Goal: Task Accomplishment & Management: Complete application form

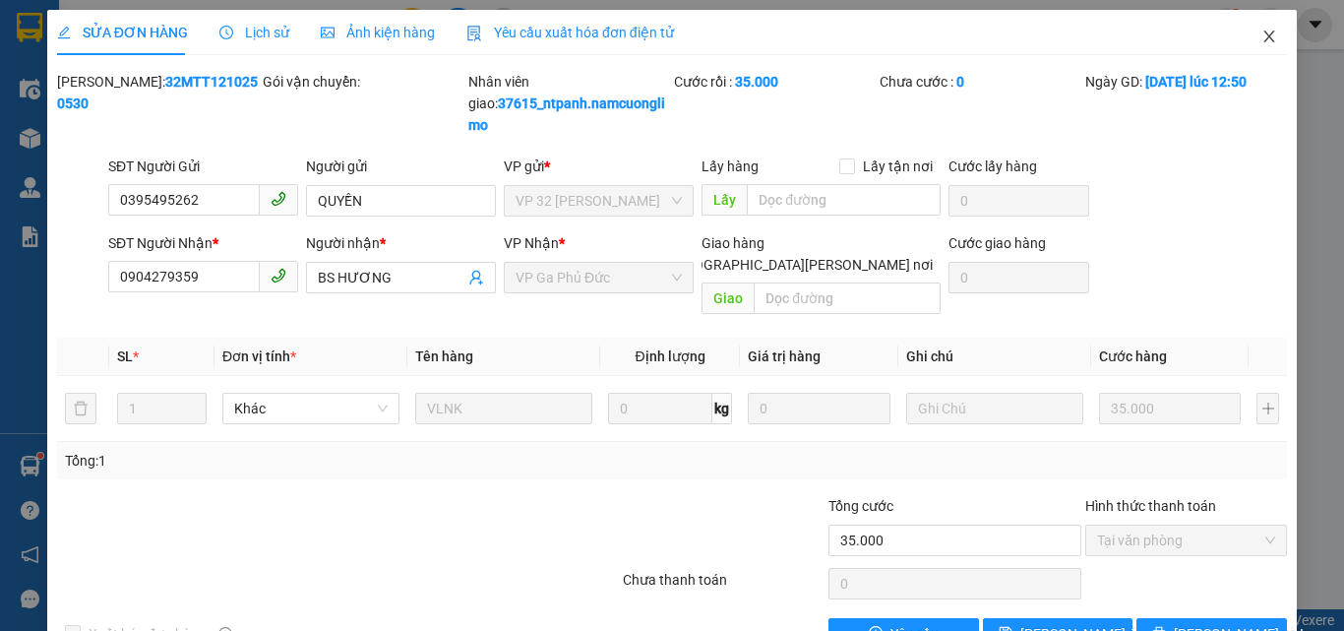
click at [1262, 35] on icon "close" at bounding box center [1270, 37] width 16 height 16
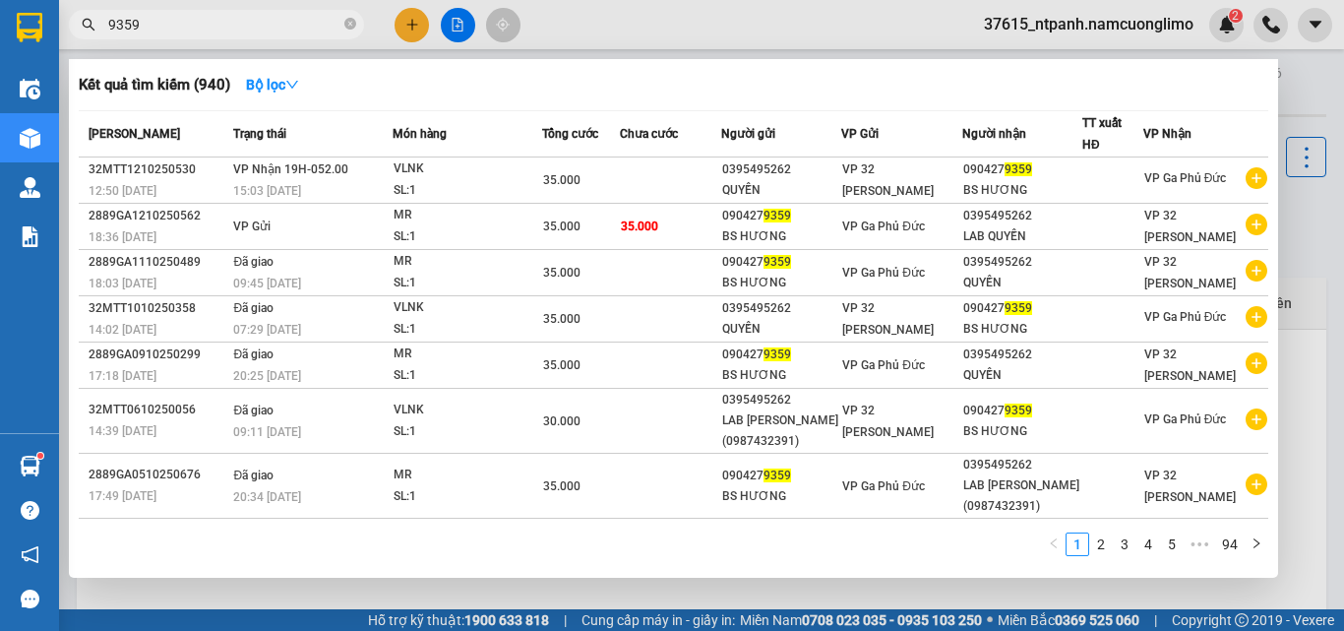
drag, startPoint x: 182, startPoint y: 26, endPoint x: 101, endPoint y: 35, distance: 81.3
click at [101, 35] on span "9359" at bounding box center [216, 25] width 295 height 30
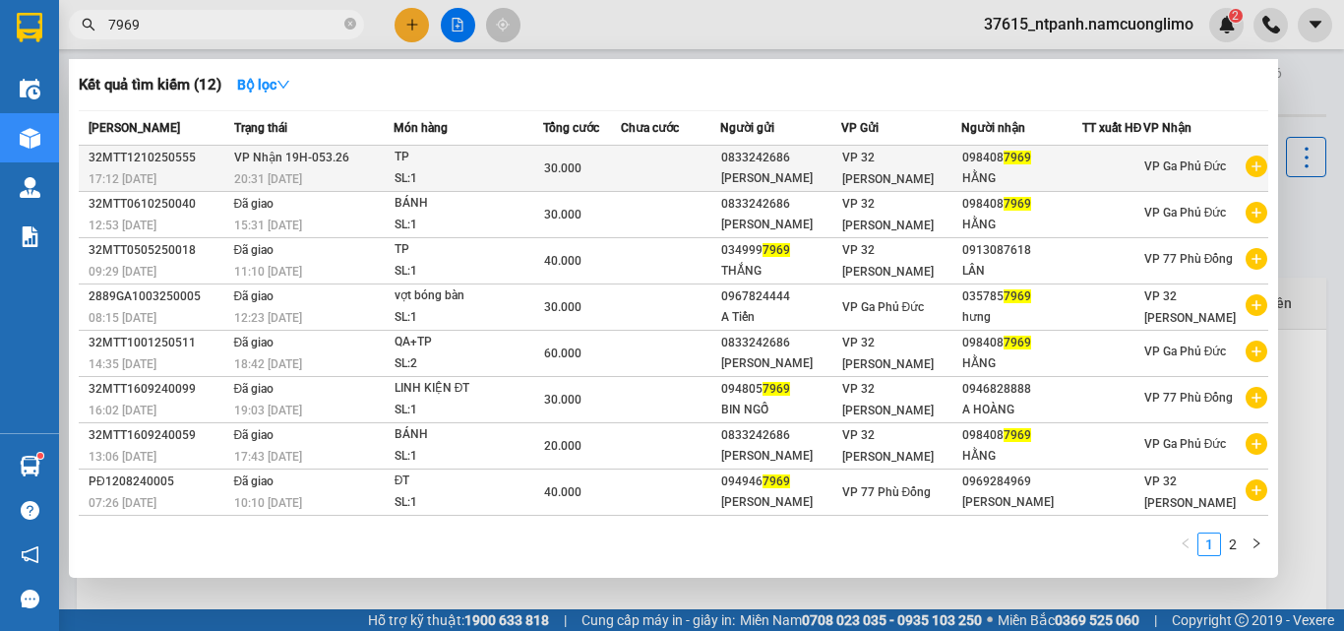
type input "7969"
click at [819, 189] on div "[PERSON_NAME]" at bounding box center [780, 178] width 119 height 21
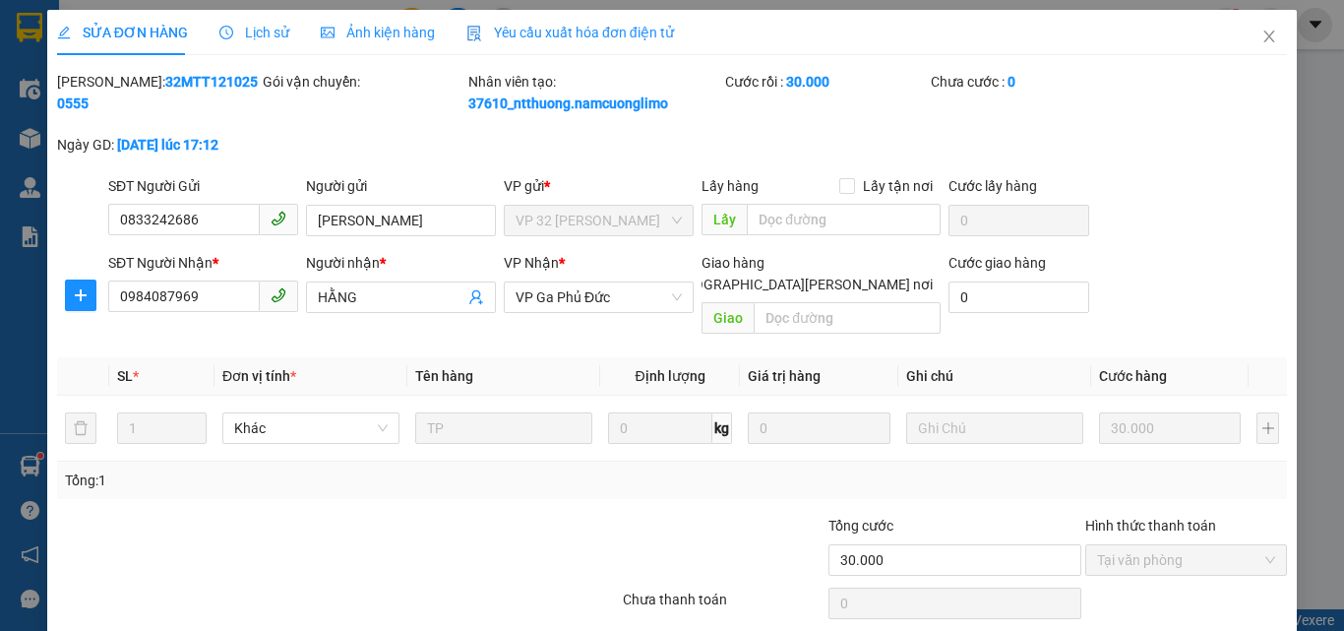
type input "0833242686"
type input "[PERSON_NAME]"
type input "0984087969"
type input "HẰNG"
type input "30.000"
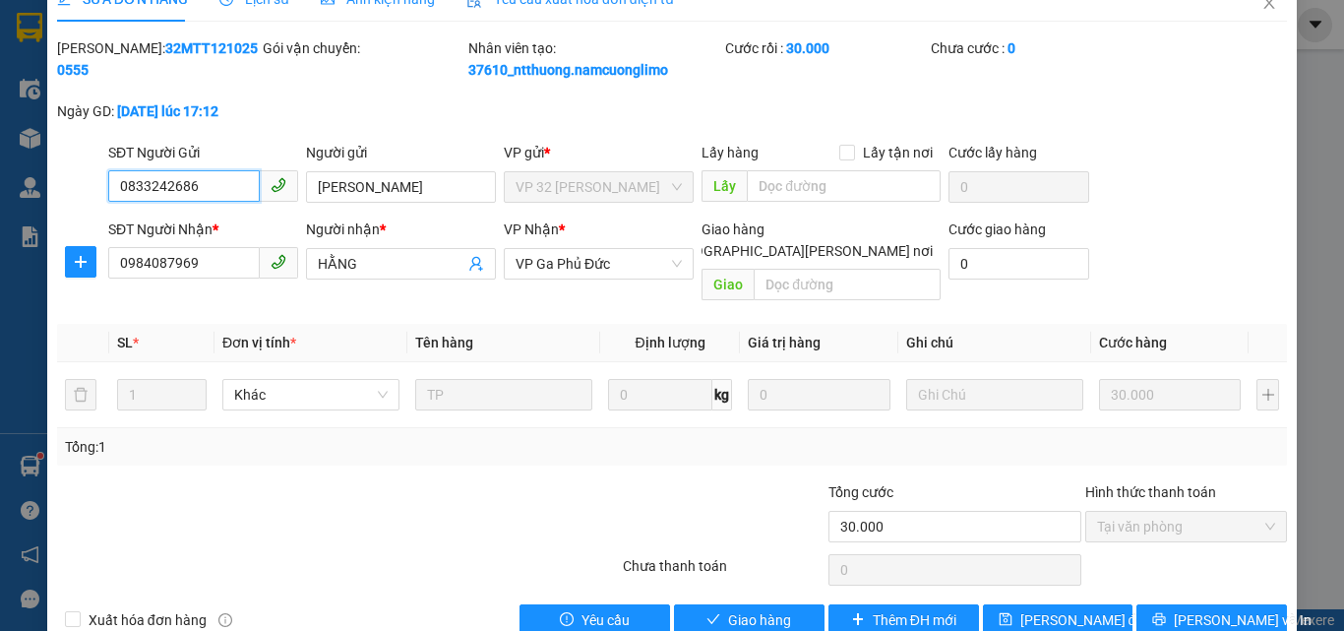
scroll to position [55, 0]
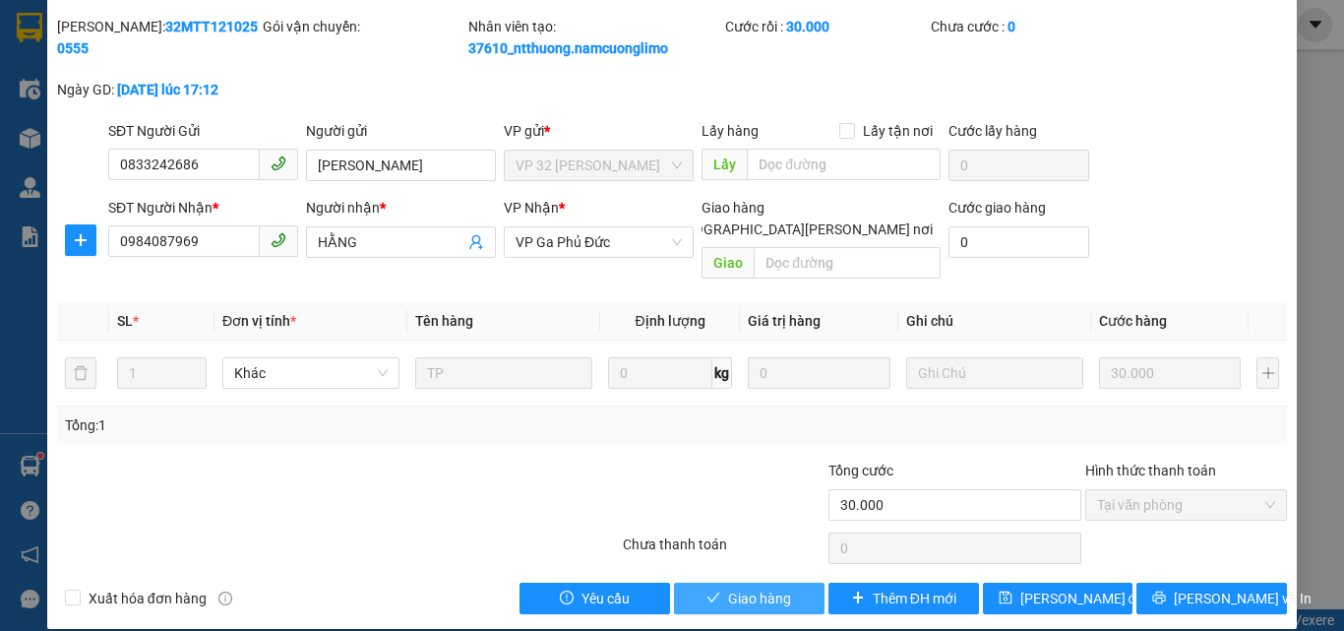
click at [756, 583] on button "Giao hàng" at bounding box center [749, 598] width 151 height 31
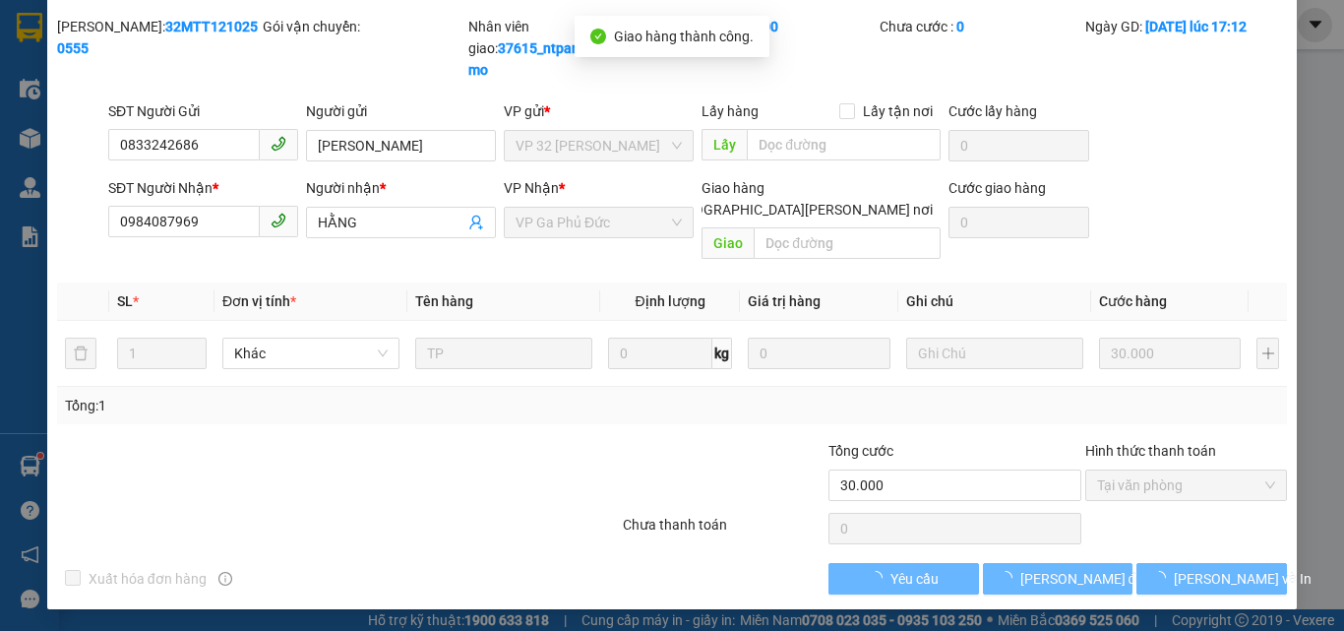
scroll to position [35, 0]
